Goal: Information Seeking & Learning: Find specific fact

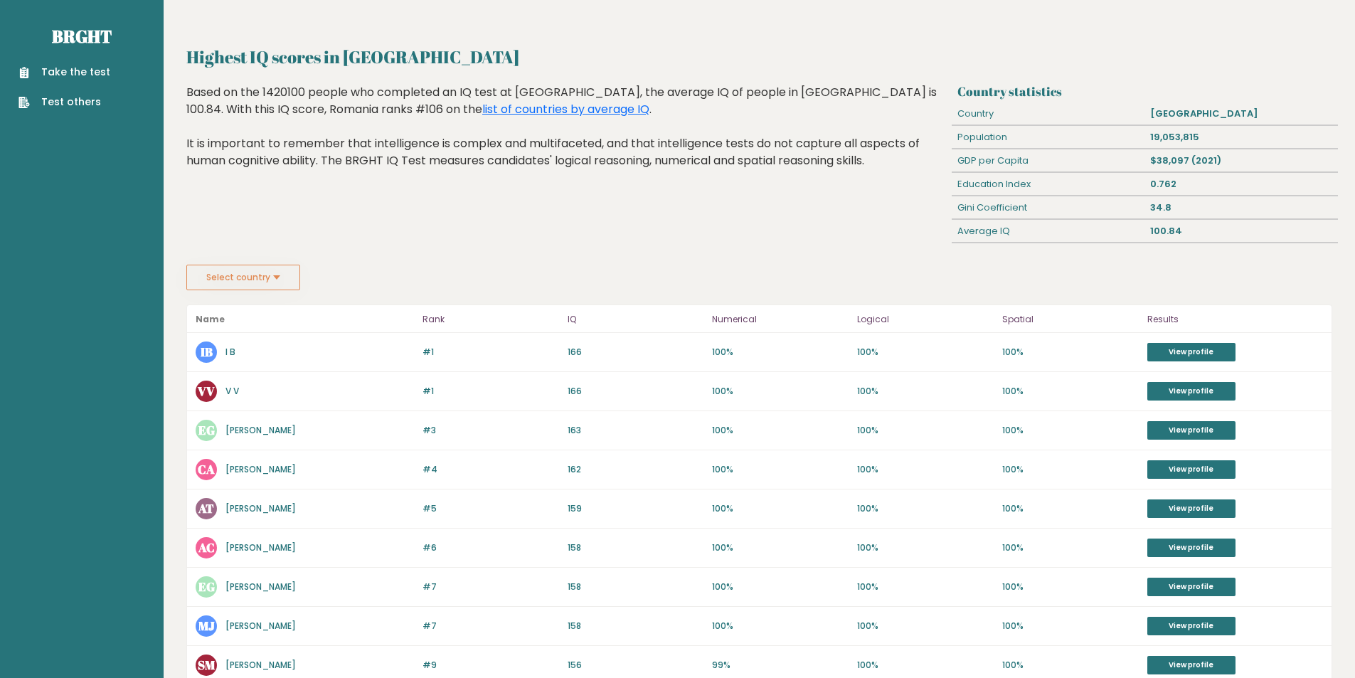
click at [294, 281] on button "Select country" at bounding box center [243, 278] width 114 height 26
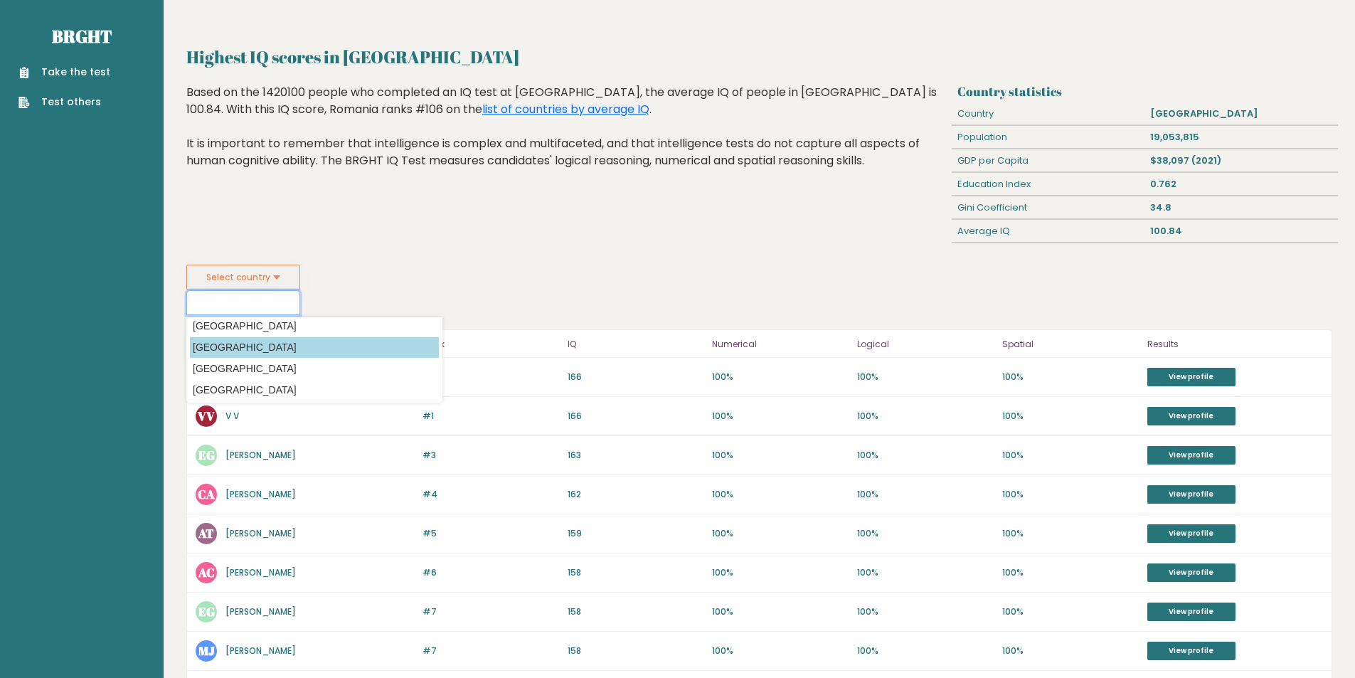
scroll to position [4945, 0]
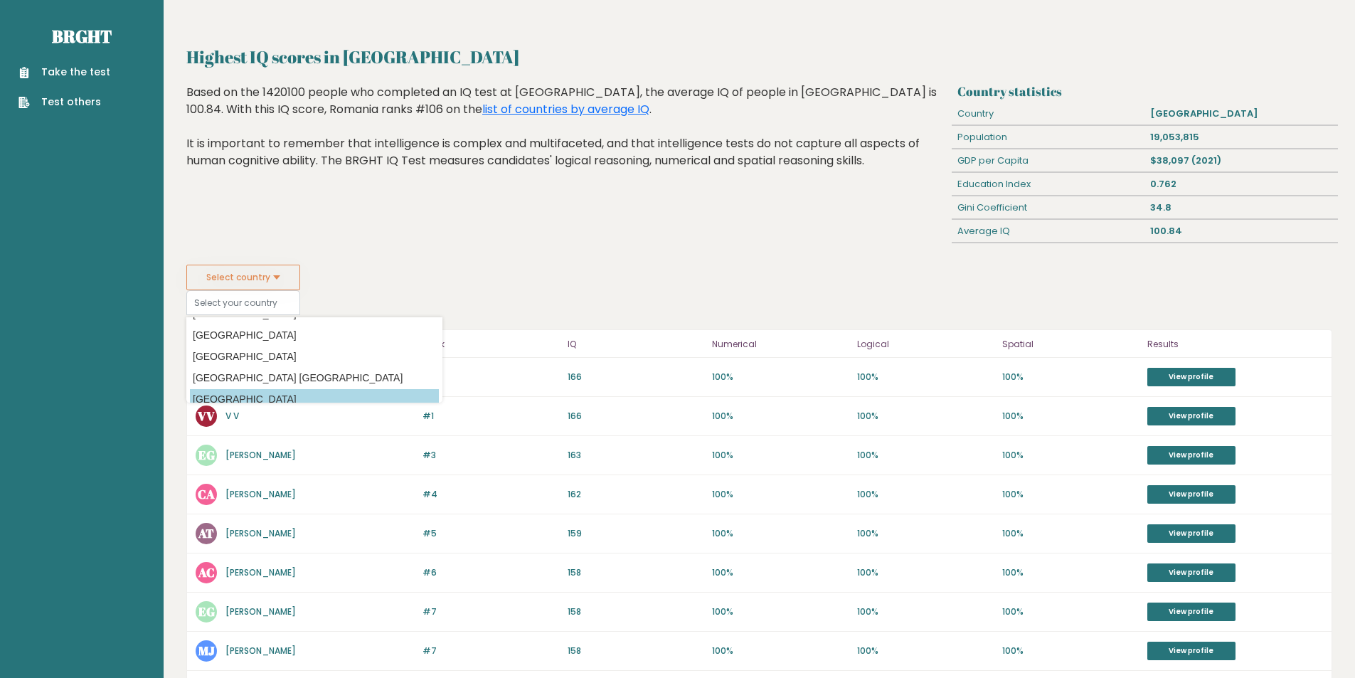
click at [309, 398] on option "[GEOGRAPHIC_DATA]" at bounding box center [314, 399] width 249 height 21
type input "[GEOGRAPHIC_DATA]"
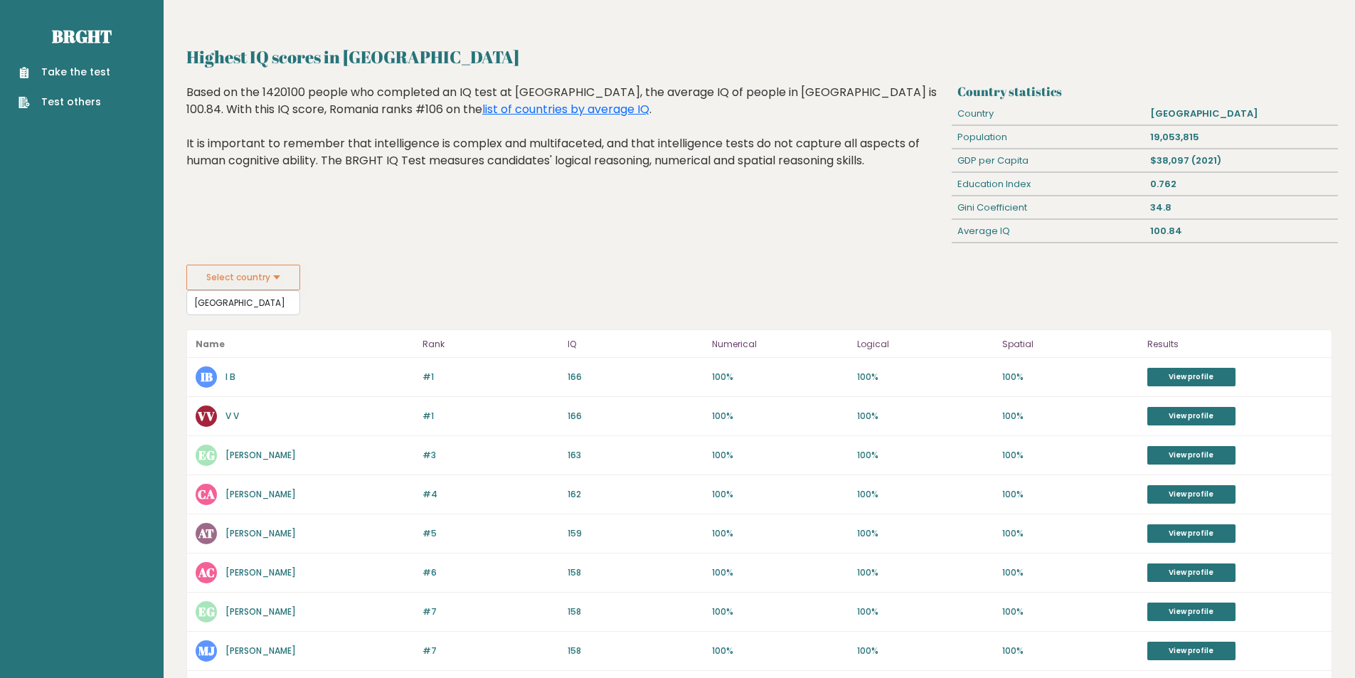
click at [545, 262] on div "Highest IQ scores in [GEOGRAPHIC_DATA] Based on the 1420100 people who complete…" at bounding box center [566, 174] width 771 height 181
click at [273, 309] on input "[GEOGRAPHIC_DATA]" at bounding box center [243, 302] width 114 height 25
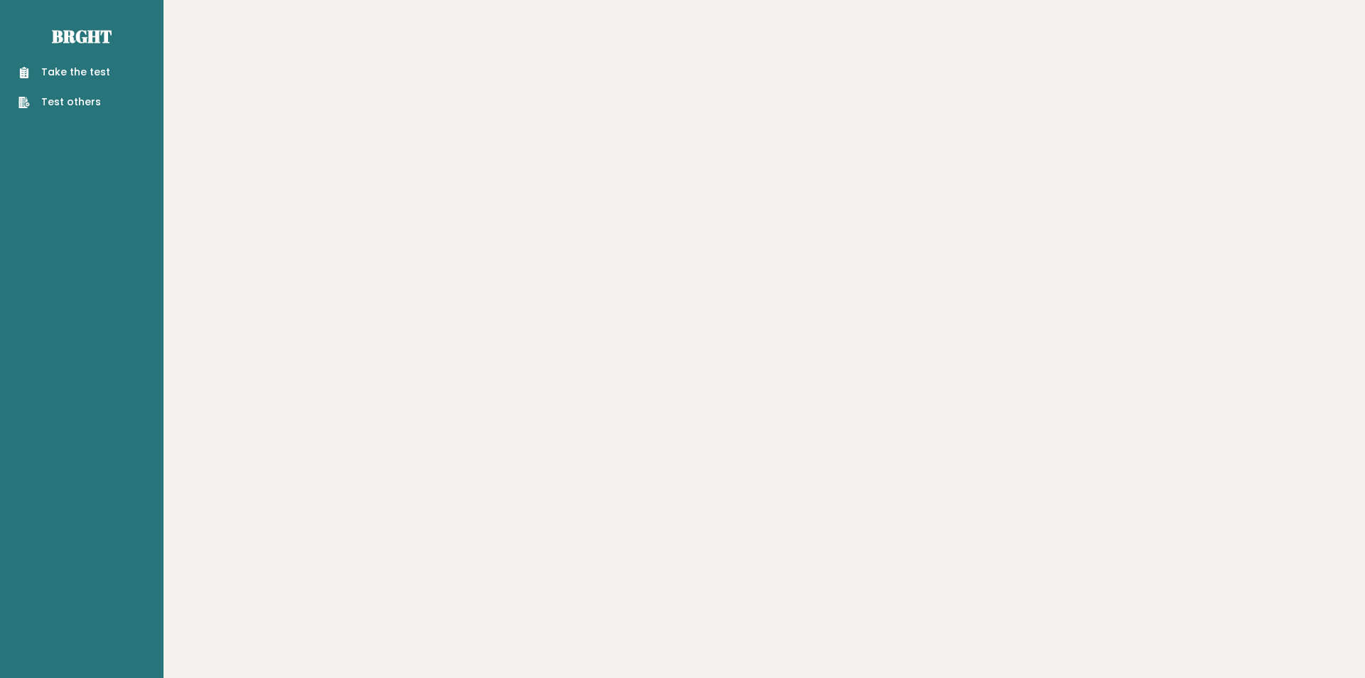
click at [522, 292] on main "Brght Take the test Test others" at bounding box center [682, 339] width 1365 height 678
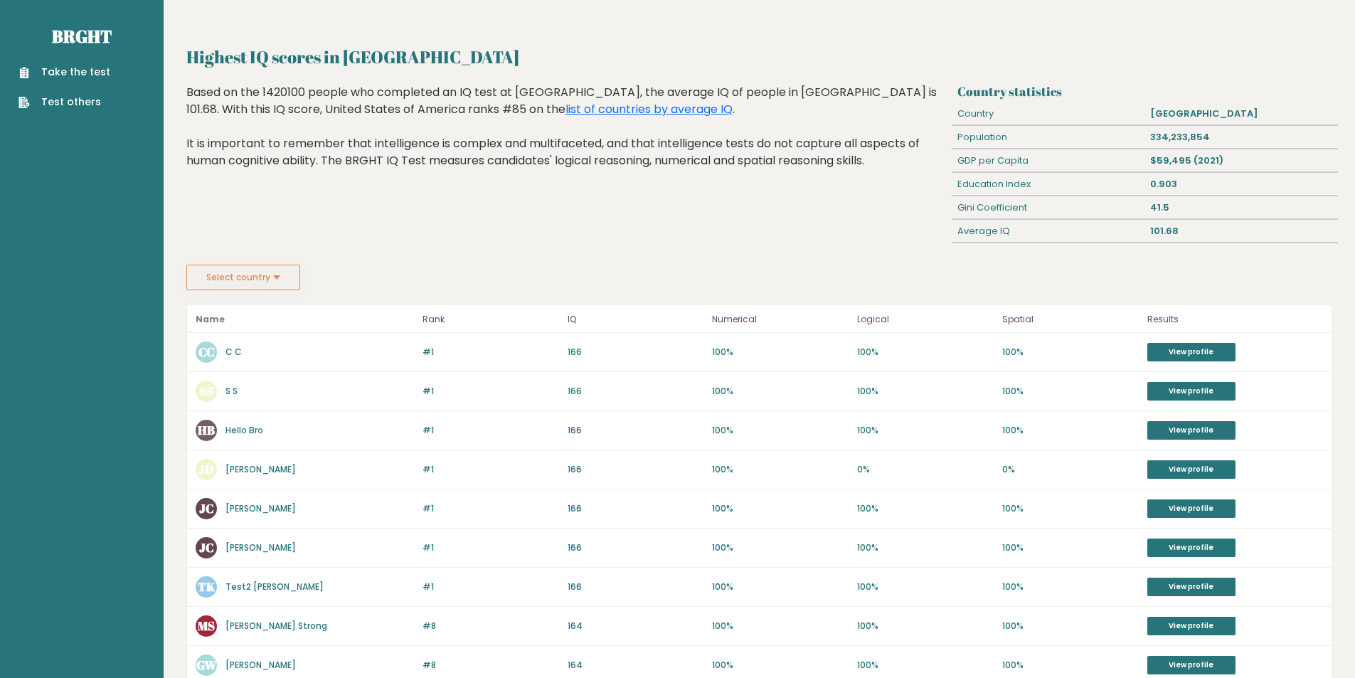
click at [281, 279] on button "Select country" at bounding box center [243, 278] width 114 height 26
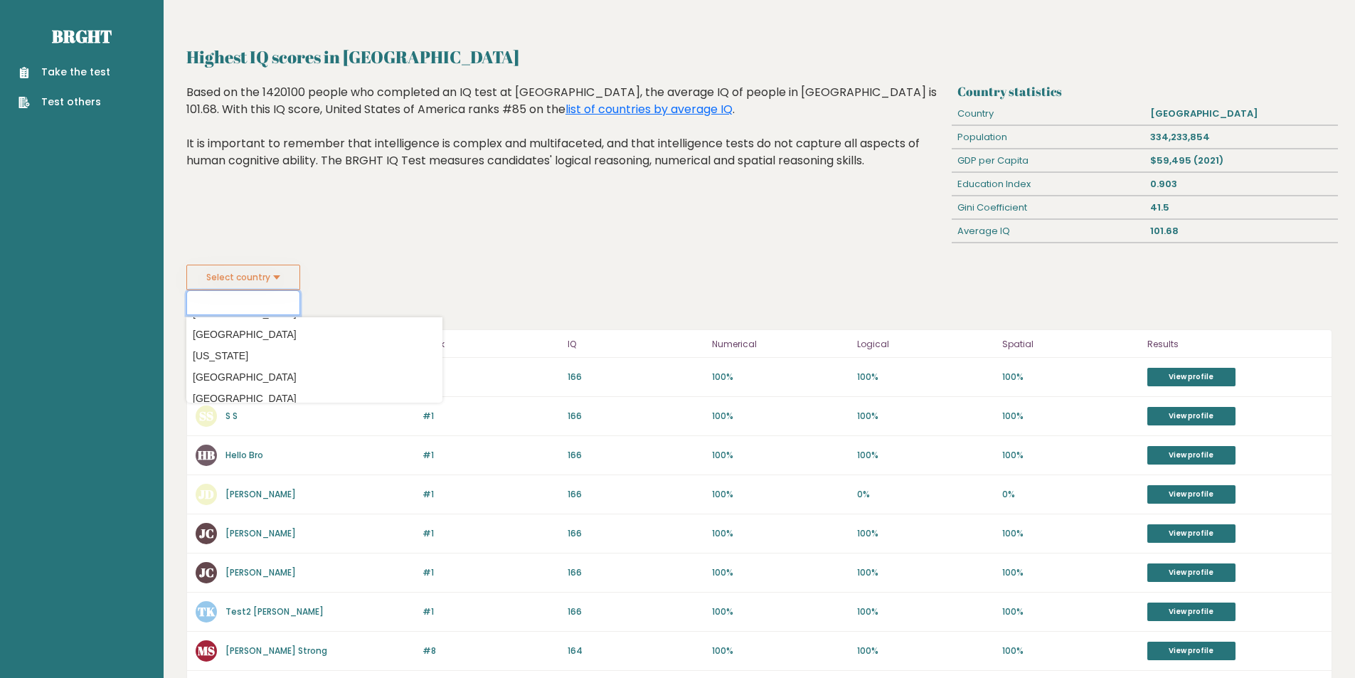
scroll to position [3723, 0]
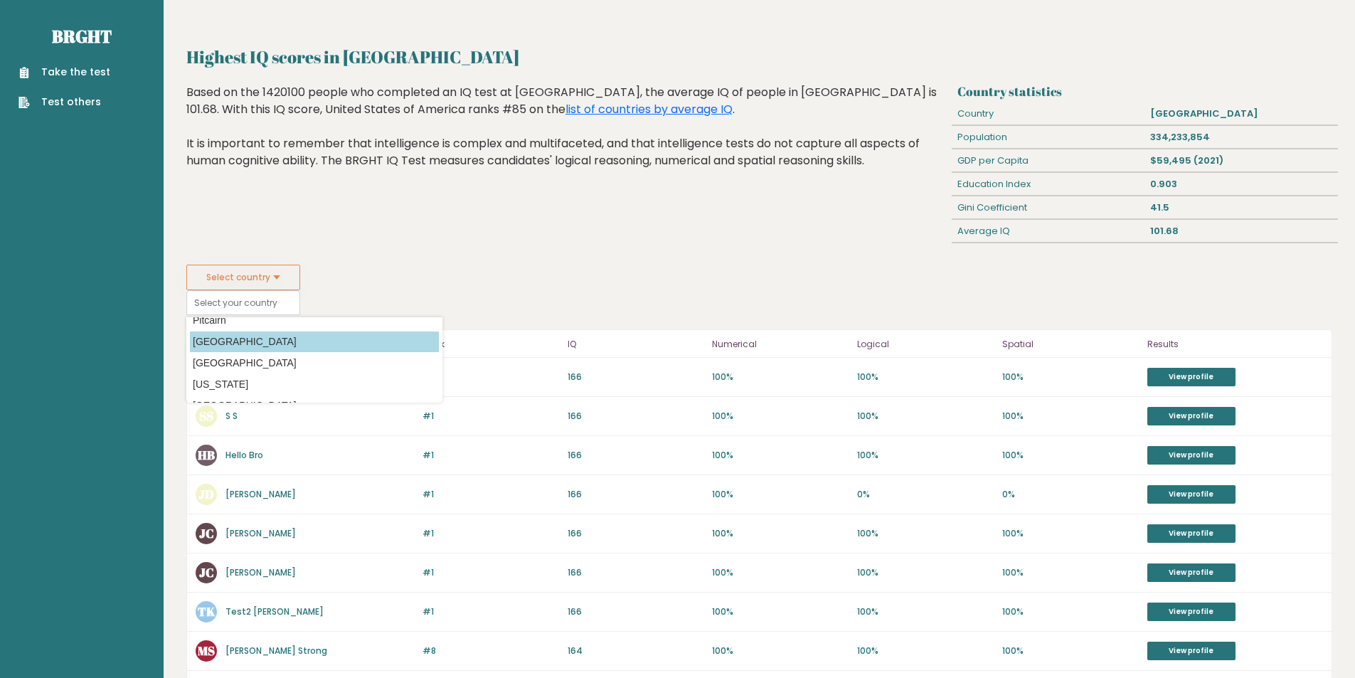
click at [223, 349] on option "[GEOGRAPHIC_DATA]" at bounding box center [314, 341] width 249 height 21
type input "[GEOGRAPHIC_DATA]"
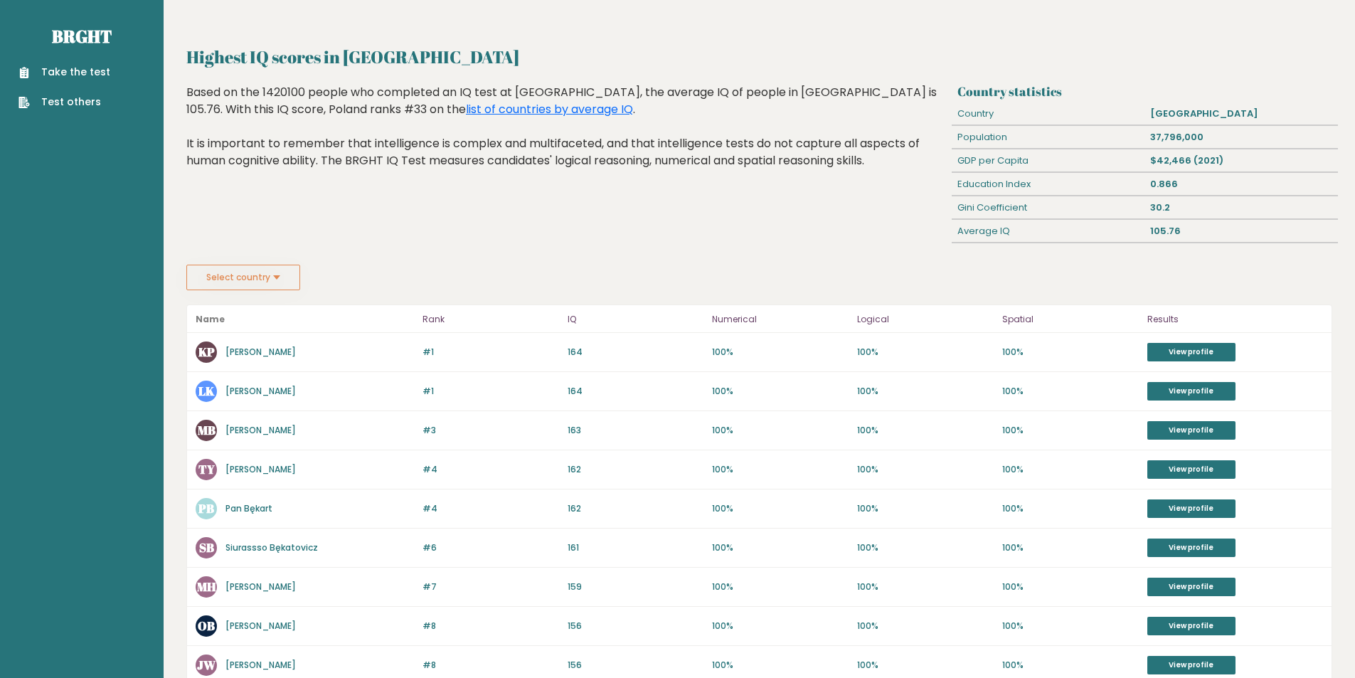
click at [282, 277] on button "Select country" at bounding box center [243, 278] width 114 height 26
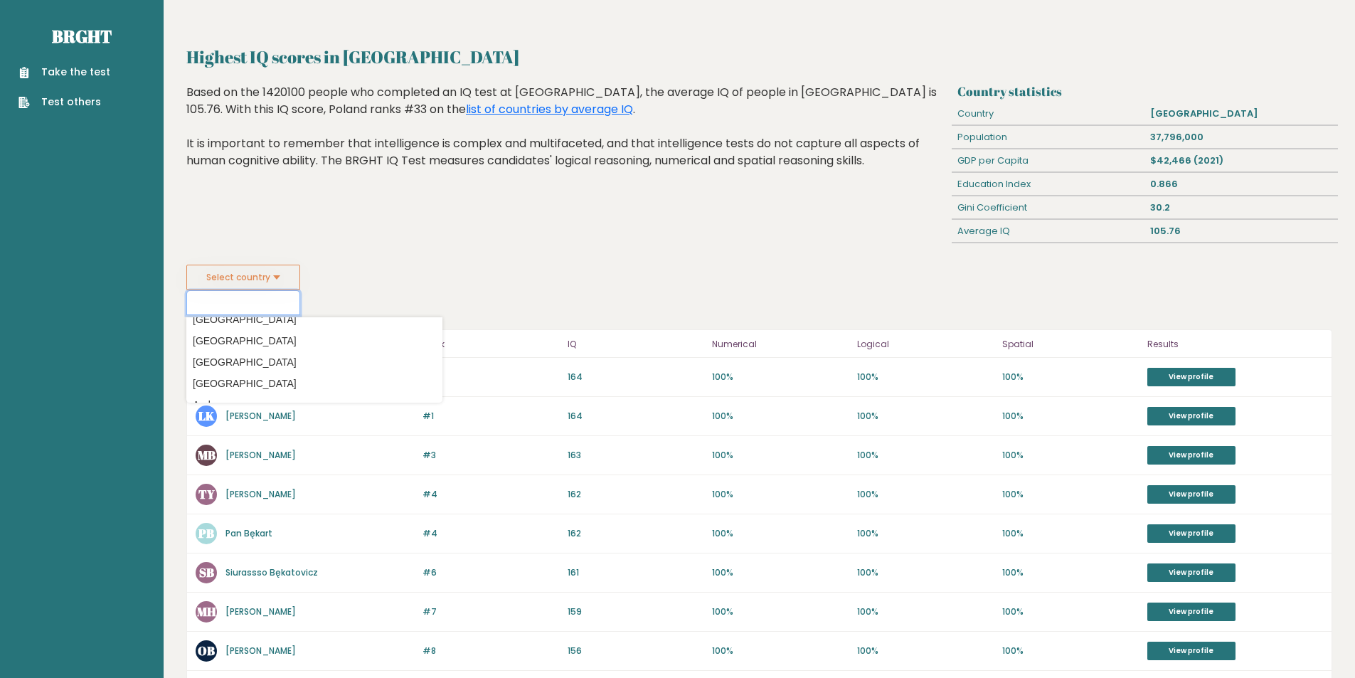
scroll to position [171, 0]
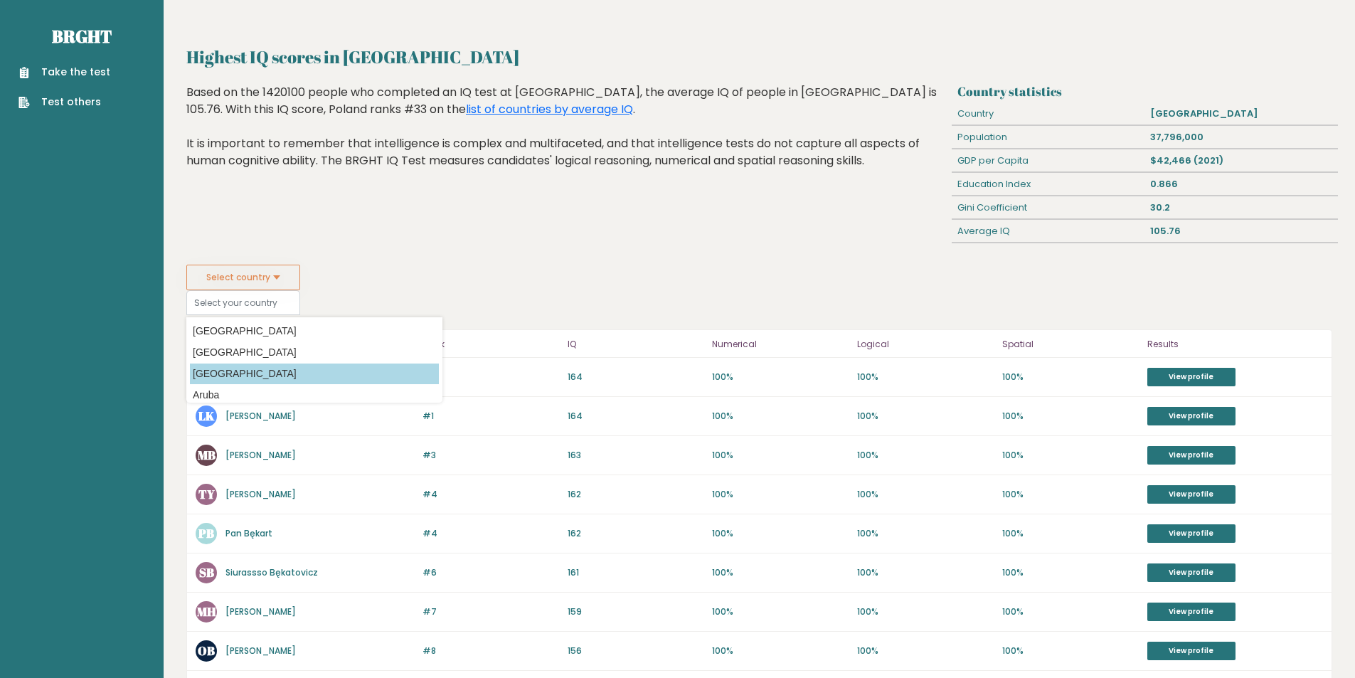
click at [247, 368] on option "[GEOGRAPHIC_DATA]" at bounding box center [314, 373] width 249 height 21
type input "[GEOGRAPHIC_DATA]"
